Goal: Transaction & Acquisition: Purchase product/service

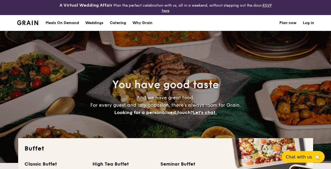
select select
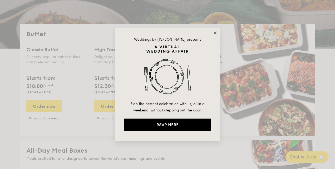
click at [216, 34] on icon at bounding box center [215, 33] width 5 height 5
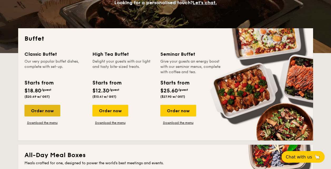
click at [30, 107] on div "Order now" at bounding box center [43, 111] width 36 height 12
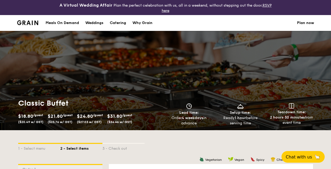
scroll to position [401, 0]
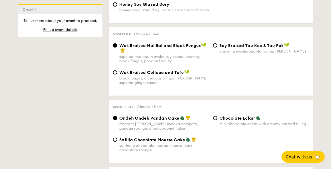
radio input "true"
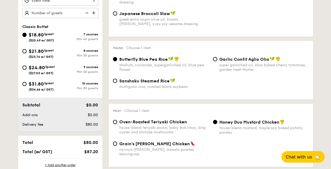
scroll to position [202, 0]
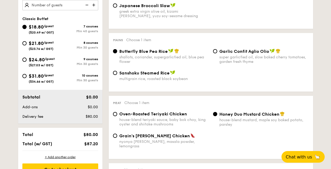
click at [27, 49] on div "$21.80 /guest ($23.76 w/ GST)" at bounding box center [41, 45] width 38 height 11
click at [27, 45] on input "$21.80 /guest ($23.76 w/ GST) 8 courses Min 30 guests" at bounding box center [24, 43] width 4 height 4
radio input "true"
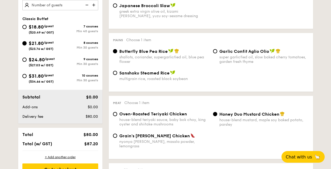
radio input "true"
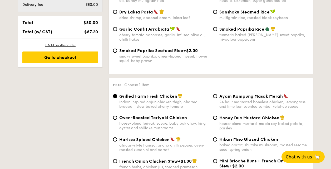
scroll to position [228, 0]
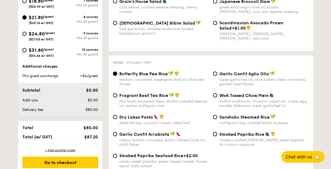
click at [36, 38] on span "($27.03 w/ GST)" at bounding box center [41, 39] width 25 height 4
click at [27, 36] on input "$24.80 /guest ($27.03 w/ GST) 9 courses Min 30 guests" at bounding box center [24, 34] width 4 height 4
radio input "true"
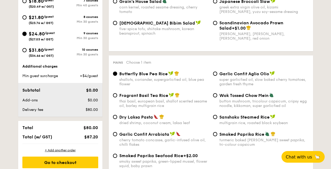
radio input "true"
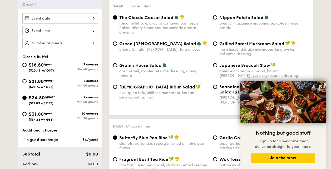
scroll to position [210, 0]
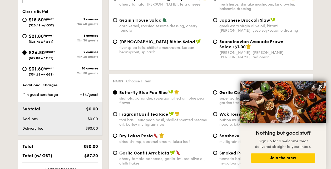
click at [37, 72] on div "$31.80 /guest ($34.66 w/ GST)" at bounding box center [41, 70] width 25 height 11
drag, startPoint x: 37, startPoint y: 72, endPoint x: 26, endPoint y: 67, distance: 11.3
click at [26, 67] on div "$31.80 /guest ($34.66 w/ GST)" at bounding box center [41, 70] width 38 height 11
click at [26, 67] on input "$31.80 /guest ($34.66 w/ GST) 10 courses Min 30 guests" at bounding box center [24, 69] width 4 height 4
radio input "true"
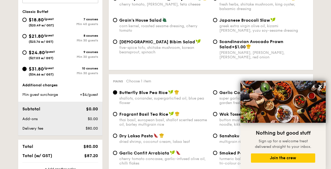
radio input "true"
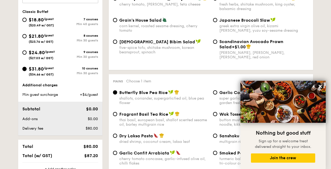
radio input "true"
click at [25, 69] on input "$31.80 /guest ($34.66 w/ GST) 10 courses Min 30 guests" at bounding box center [24, 69] width 4 height 4
click at [25, 54] on div "$24.80 /guest ($27.03 w/ GST)" at bounding box center [41, 54] width 38 height 11
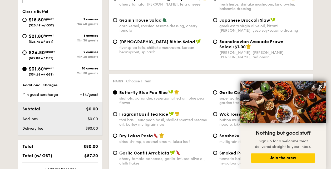
click at [25, 54] on input "$24.80 /guest ($27.03 w/ GST) 9 courses Min 30 guests" at bounding box center [24, 52] width 4 height 4
radio input "true"
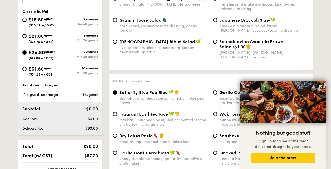
radio input "true"
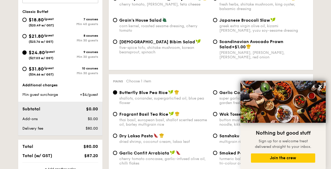
click at [26, 52] on input "$24.80 /guest ($27.03 w/ GST) 9 courses Min 30 guests" at bounding box center [24, 52] width 4 height 4
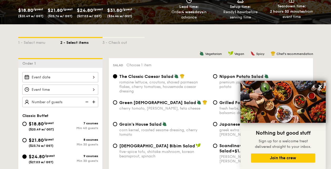
scroll to position [105, 0]
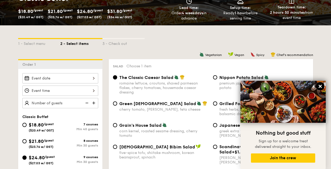
click at [319, 86] on icon at bounding box center [320, 86] width 3 height 3
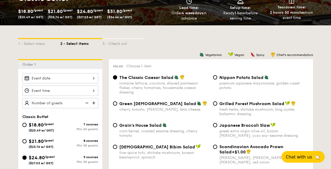
click at [29, 143] on span "$21.80" at bounding box center [36, 141] width 15 height 6
click at [27, 143] on input "$21.80 /guest ($23.76 w/ GST) 8 courses Min 30 guests" at bounding box center [24, 141] width 4 height 4
radio input "true"
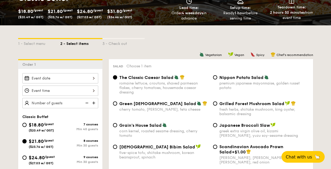
radio input "true"
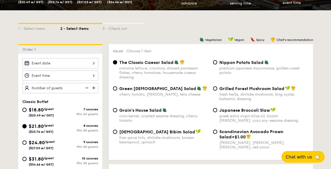
scroll to position [131, 0]
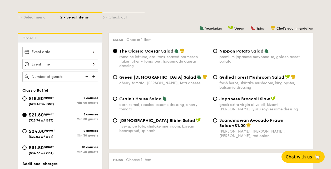
click at [146, 99] on span "Grain's House Salad" at bounding box center [140, 98] width 42 height 5
click at [117, 99] on input "Grain's House Salad corn kernel, roasted sesame dressing, cherry tomato" at bounding box center [115, 98] width 4 height 4
radio input "true"
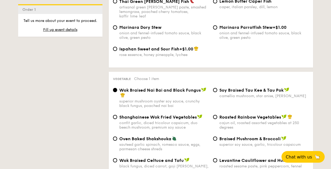
scroll to position [655, 0]
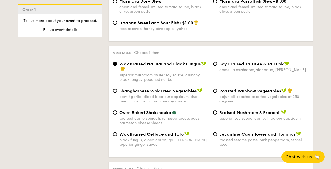
drag, startPoint x: 126, startPoint y: 42, endPoint x: 264, endPoint y: 142, distance: 170.2
click at [264, 143] on div "Vegetable Choose 1 item Wok Braised Nai Bai and Black Fungus superior mushroom …" at bounding box center [211, 101] width 204 height 111
click at [56, 108] on div "1 - Select menu 2 - Select items 3 - Check out Order 1 Classic Buffet $18.80 /g…" at bounding box center [166, 66] width 304 height 1183
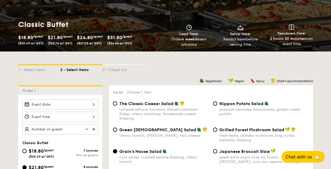
scroll to position [131, 0]
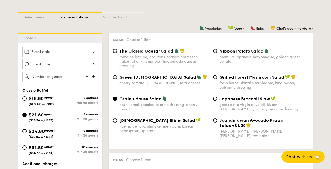
click at [38, 133] on span "$24.80" at bounding box center [37, 131] width 16 height 6
click at [27, 133] on input "$24.80 /guest ($27.03 w/ GST) 9 courses Min 30 guests" at bounding box center [24, 131] width 4 height 4
radio input "true"
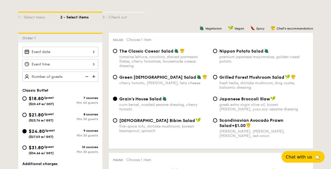
radio input "true"
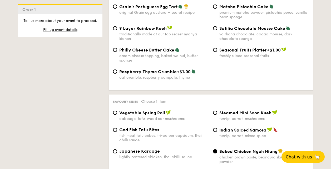
scroll to position [430, 0]
